Goal: Find specific page/section: Find specific page/section

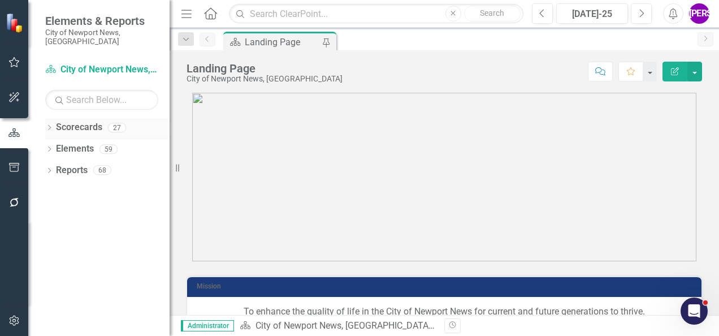
click at [49, 126] on icon "Dropdown" at bounding box center [49, 129] width 8 height 6
click at [57, 145] on icon "Dropdown" at bounding box center [55, 148] width 8 height 7
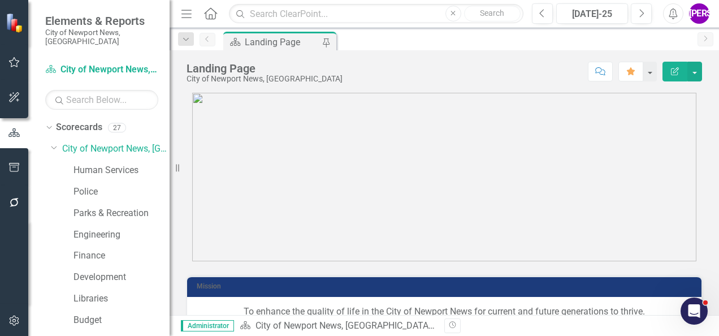
scroll to position [415, 0]
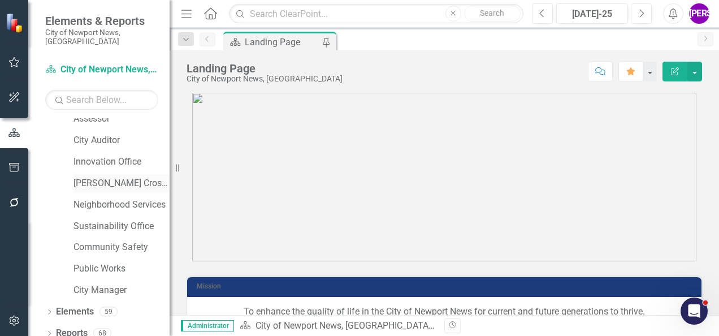
click at [115, 177] on link "[PERSON_NAME] Crossing" at bounding box center [122, 183] width 96 height 13
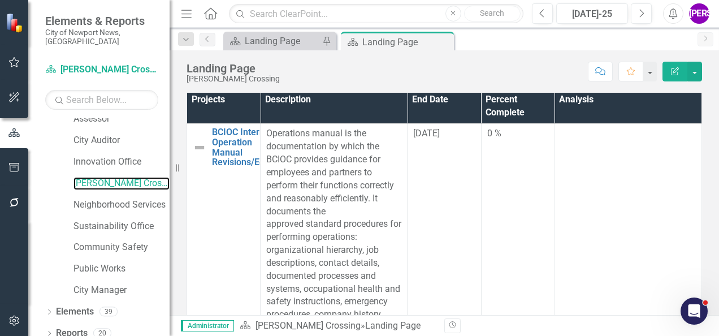
scroll to position [339, 0]
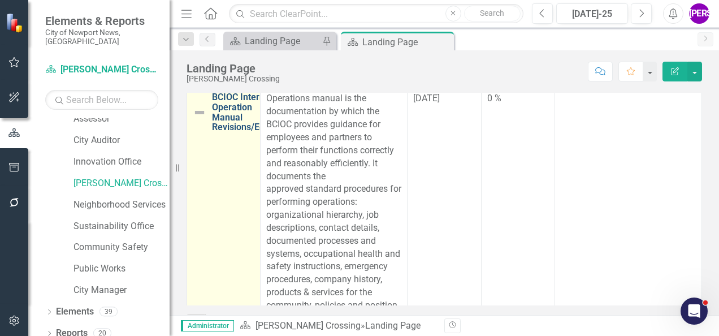
click at [245, 113] on link "BCIOC Internal Operation Manual Revisions/Edits" at bounding box center [243, 112] width 62 height 40
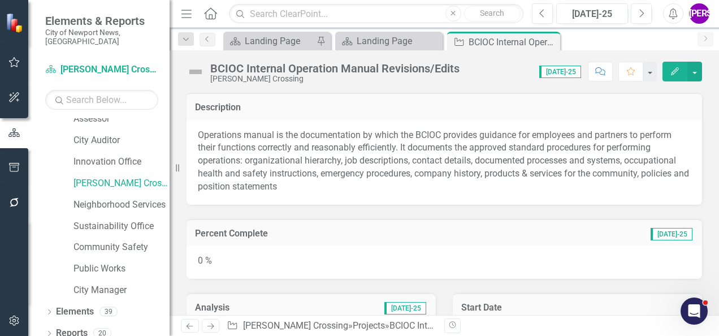
click at [253, 67] on div "BCIOC Internal Operation Manual Revisions/Edits" at bounding box center [334, 68] width 249 height 12
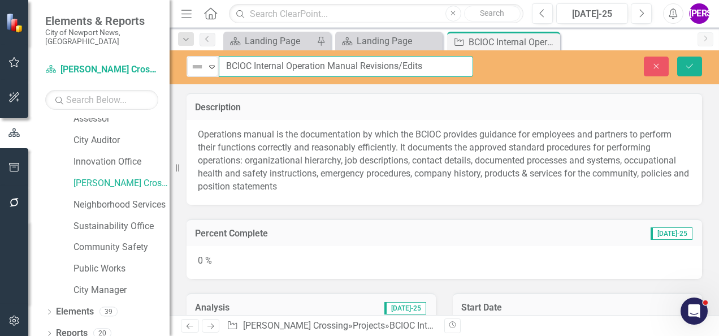
drag, startPoint x: 448, startPoint y: 69, endPoint x: 219, endPoint y: 76, distance: 228.5
click at [219, 76] on input "BCIOC Internal Operation Manual Revisions/Edits" at bounding box center [346, 66] width 254 height 21
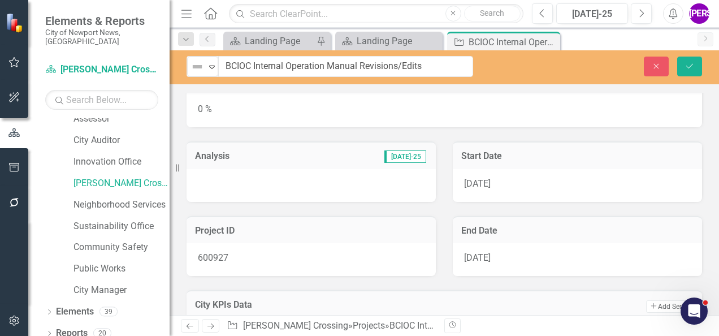
scroll to position [170, 0]
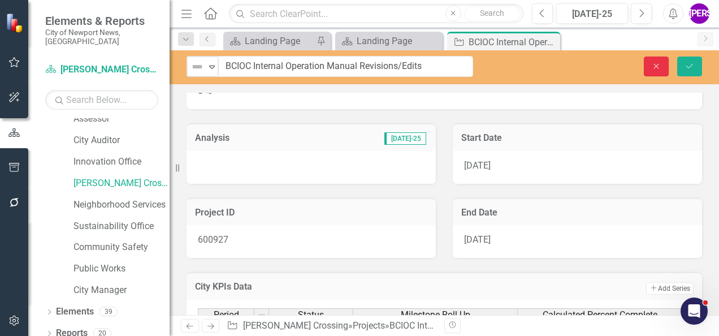
click at [659, 72] on button "Close" at bounding box center [656, 67] width 25 height 20
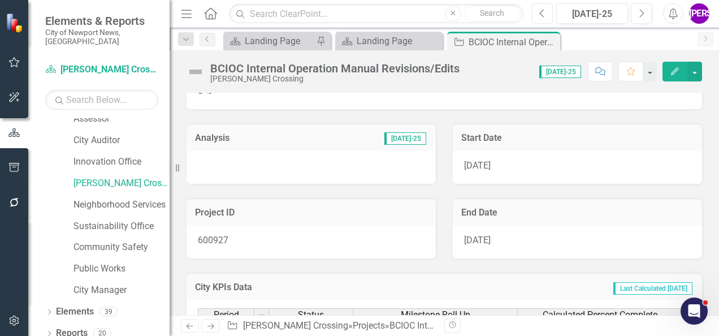
click at [547, 7] on button "Previous" at bounding box center [542, 13] width 21 height 20
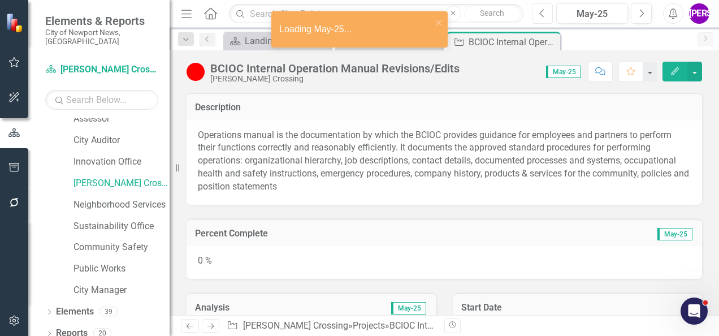
click at [547, 7] on button "Previous" at bounding box center [542, 13] width 21 height 20
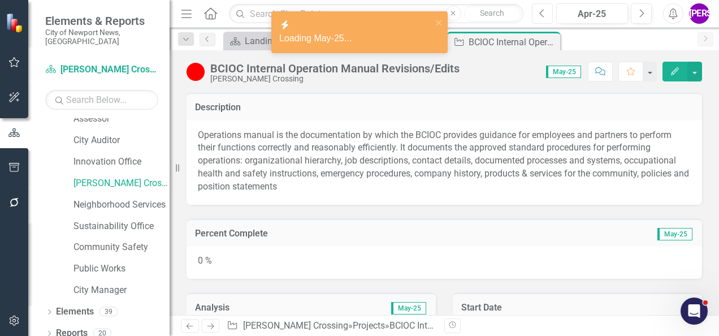
click at [547, 7] on button "Previous" at bounding box center [542, 13] width 21 height 20
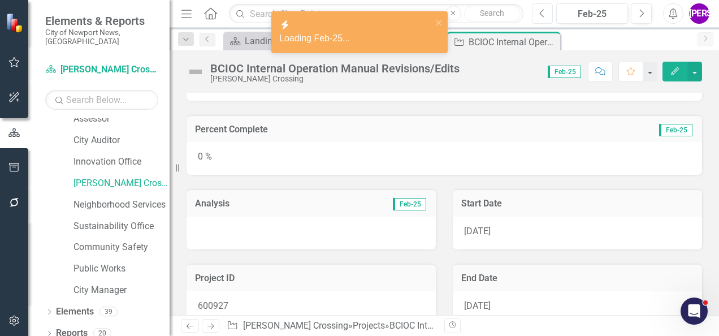
scroll to position [113, 0]
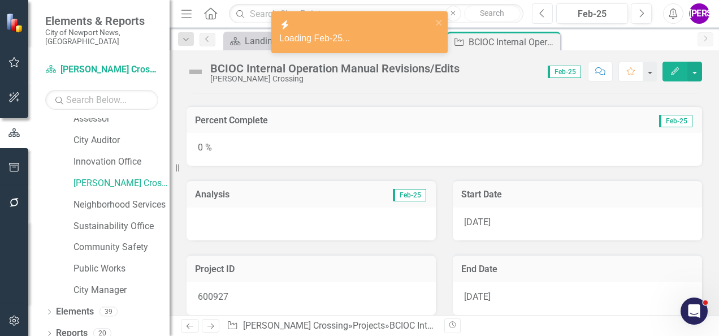
click at [539, 11] on icon "Previous" at bounding box center [542, 13] width 6 height 10
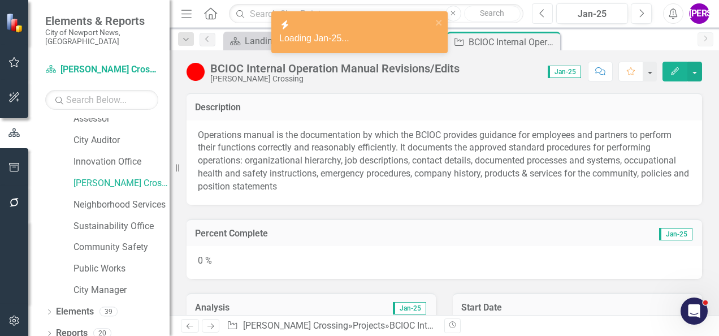
click at [539, 11] on icon "Previous" at bounding box center [542, 13] width 6 height 10
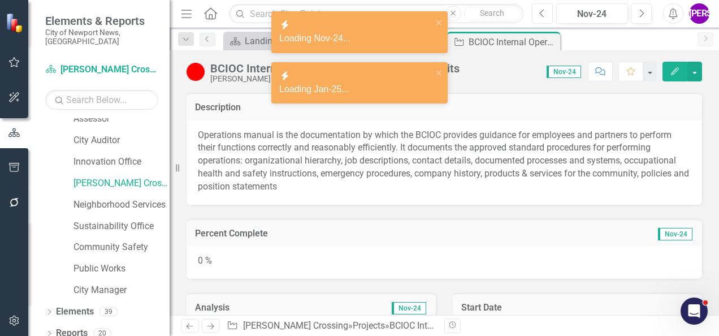
scroll to position [113, 0]
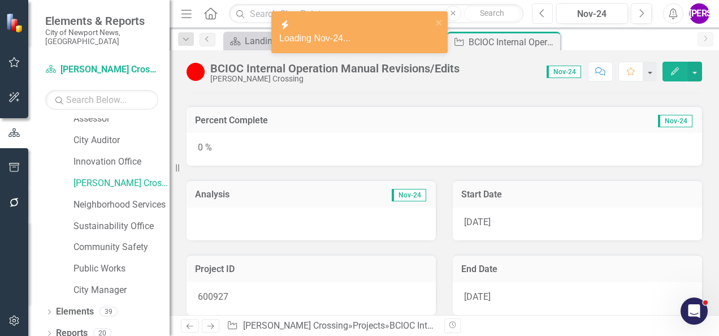
click at [538, 16] on button "Previous" at bounding box center [542, 13] width 21 height 20
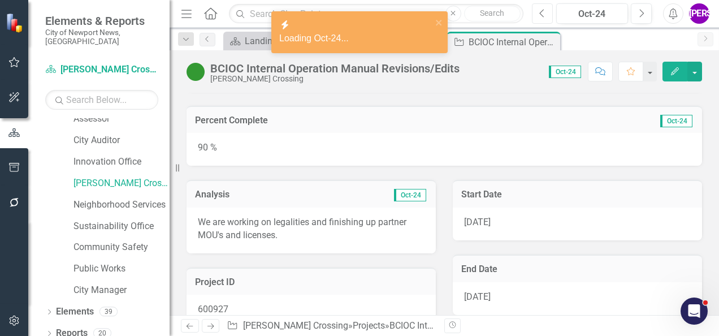
scroll to position [170, 0]
